Goal: Information Seeking & Learning: Learn about a topic

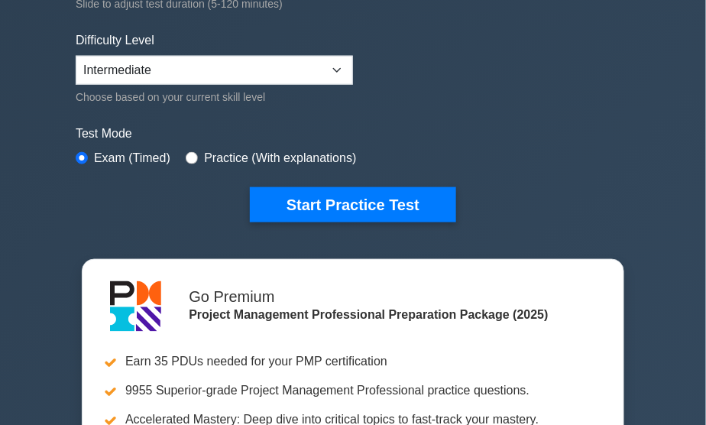
click at [374, 199] on button "Start Practice Test" at bounding box center [353, 204] width 206 height 35
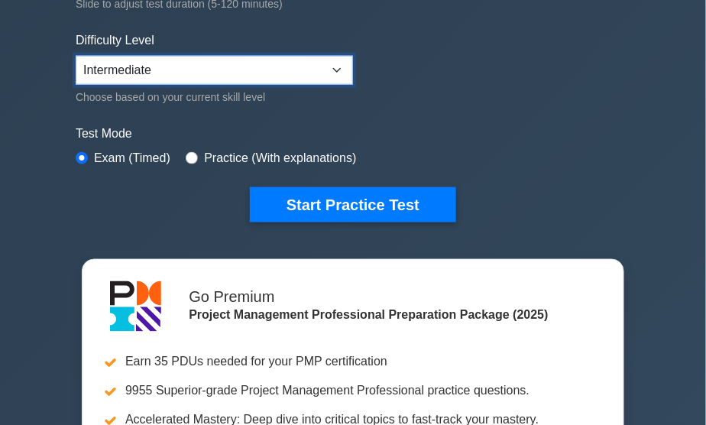
click at [339, 67] on select "Beginner Intermediate Expert" at bounding box center [214, 70] width 277 height 29
select select "beginner"
click at [76, 56] on select "Beginner Intermediate Expert" at bounding box center [214, 70] width 277 height 29
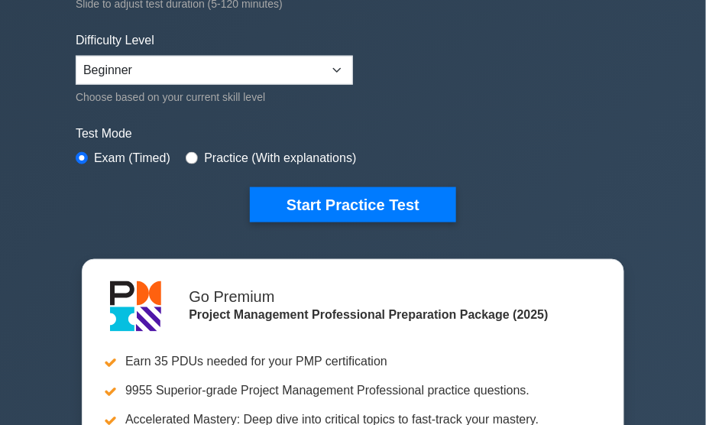
click at [293, 194] on button "Start Practice Test" at bounding box center [353, 204] width 206 height 35
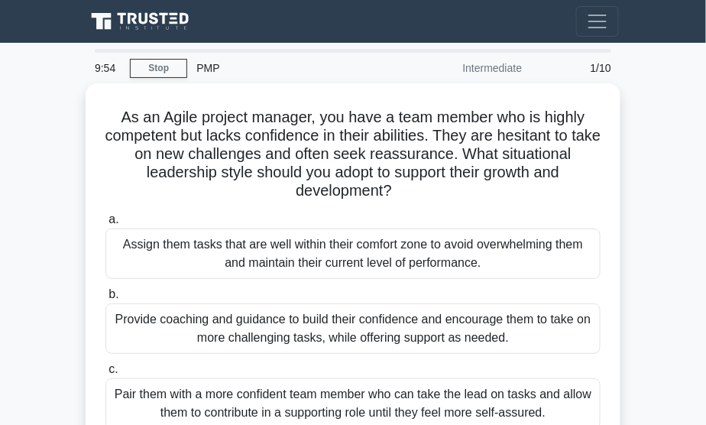
click at [176, 61] on link "Stop" at bounding box center [158, 68] width 57 height 19
